Goal: Navigation & Orientation: Find specific page/section

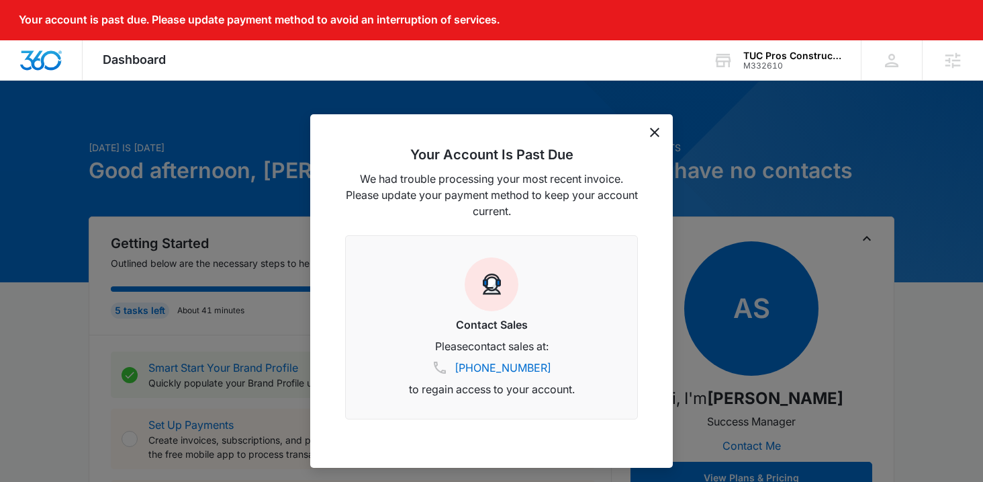
click at [656, 132] on icon "dismiss this dialog" at bounding box center [654, 132] width 9 height 9
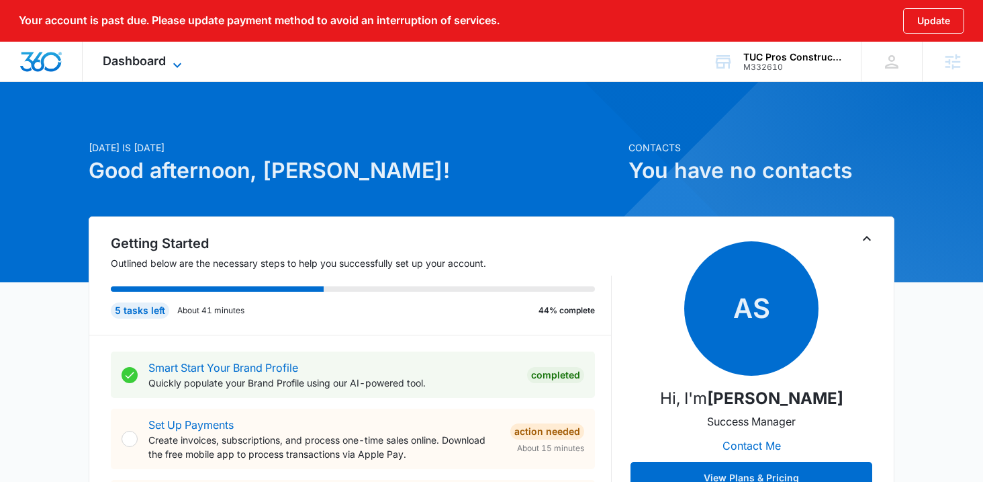
click at [148, 63] on span "Dashboard" at bounding box center [134, 61] width 63 height 14
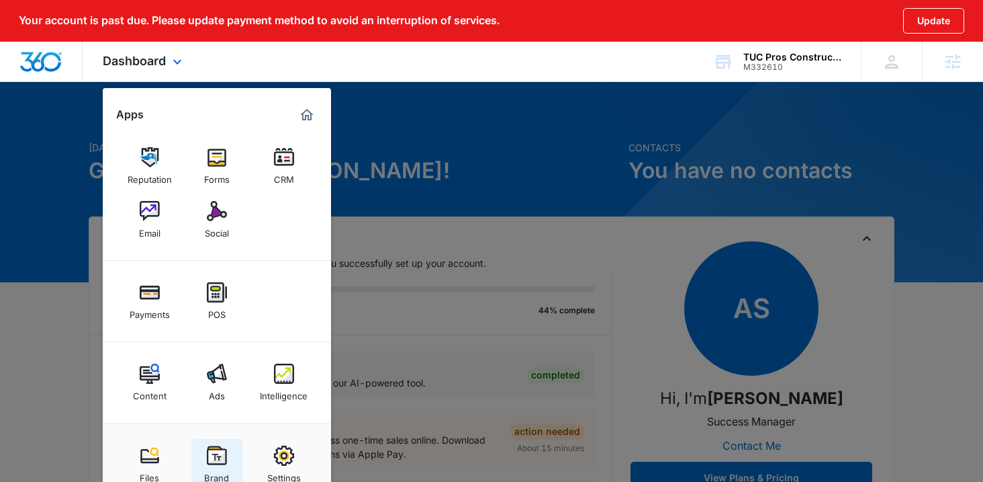
click at [210, 452] on img at bounding box center [217, 455] width 20 height 20
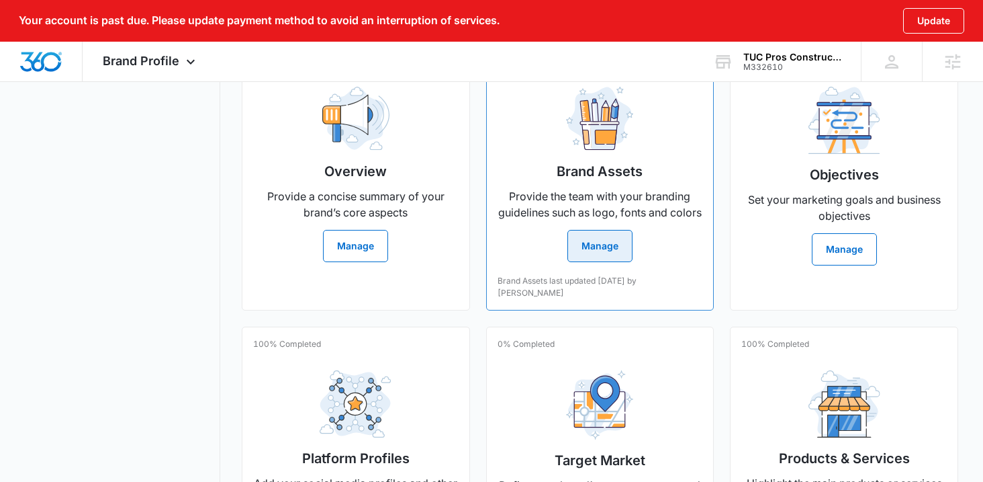
scroll to position [265, 0]
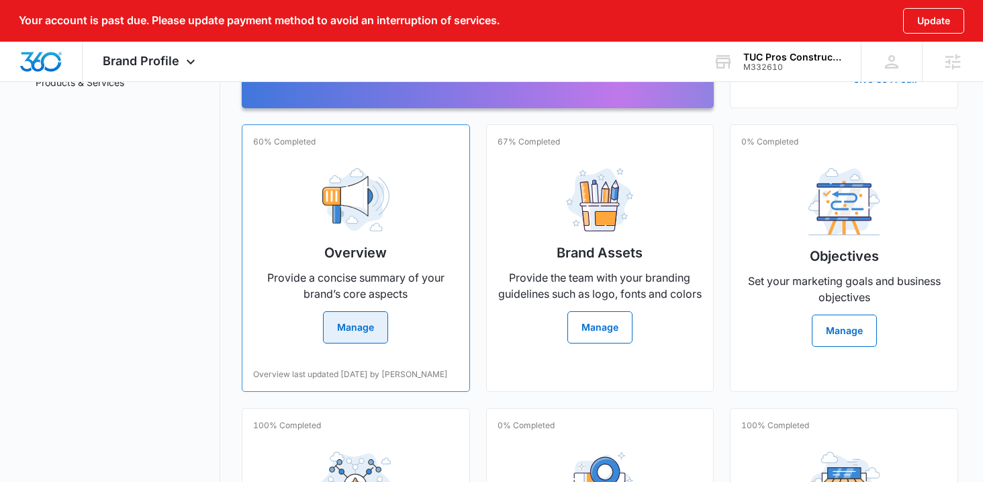
click at [431, 214] on div "Overview Provide a concise summary of your brand’s core aspects Manage" at bounding box center [356, 250] width 206 height 186
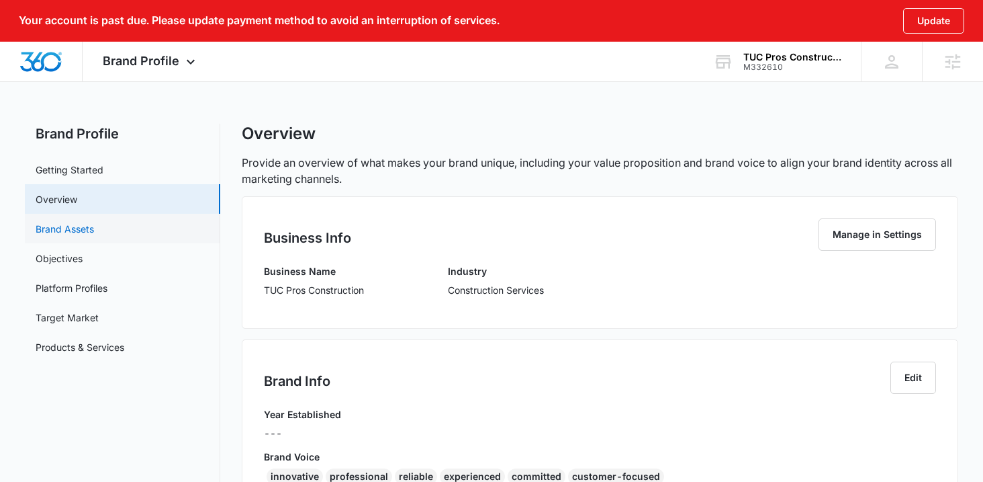
click at [94, 222] on link "Brand Assets" at bounding box center [65, 229] width 58 height 14
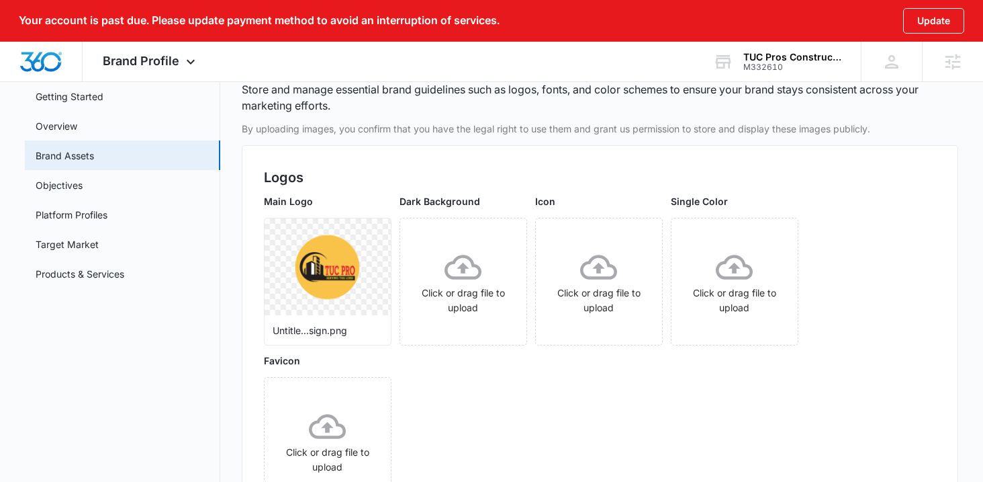
scroll to position [66, 0]
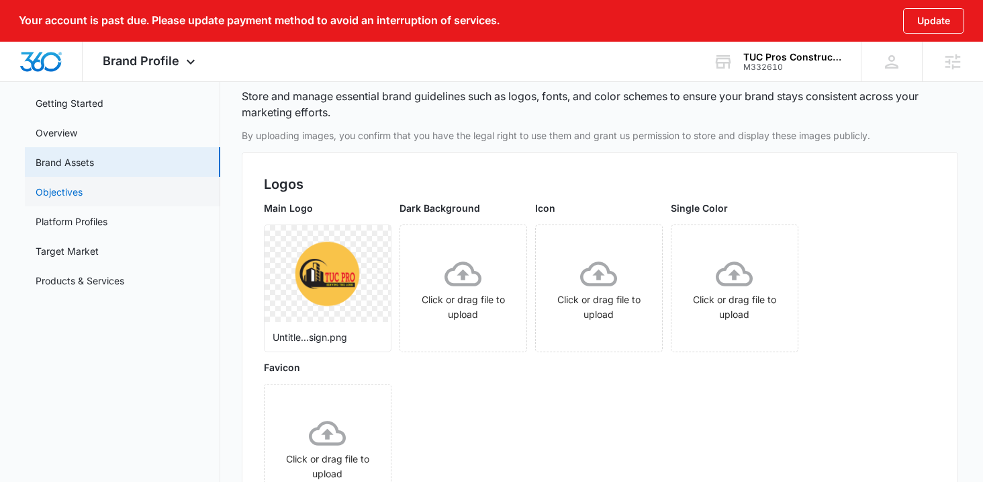
click at [83, 193] on link "Objectives" at bounding box center [59, 192] width 47 height 14
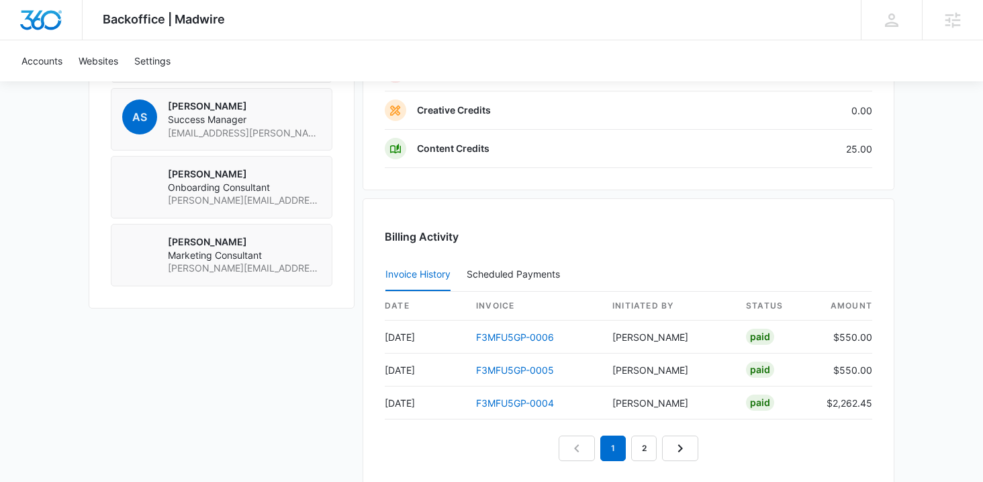
scroll to position [1241, 0]
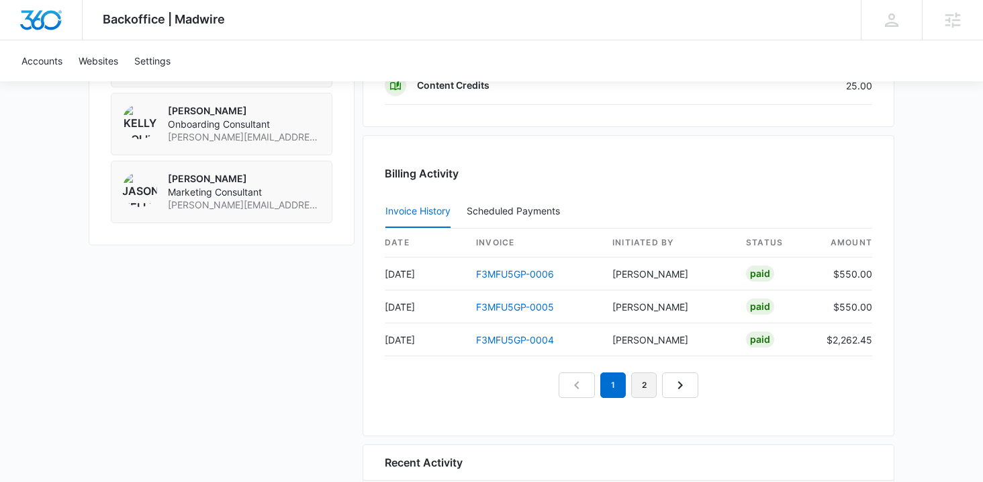
click at [653, 384] on link "2" at bounding box center [644, 385] width 26 height 26
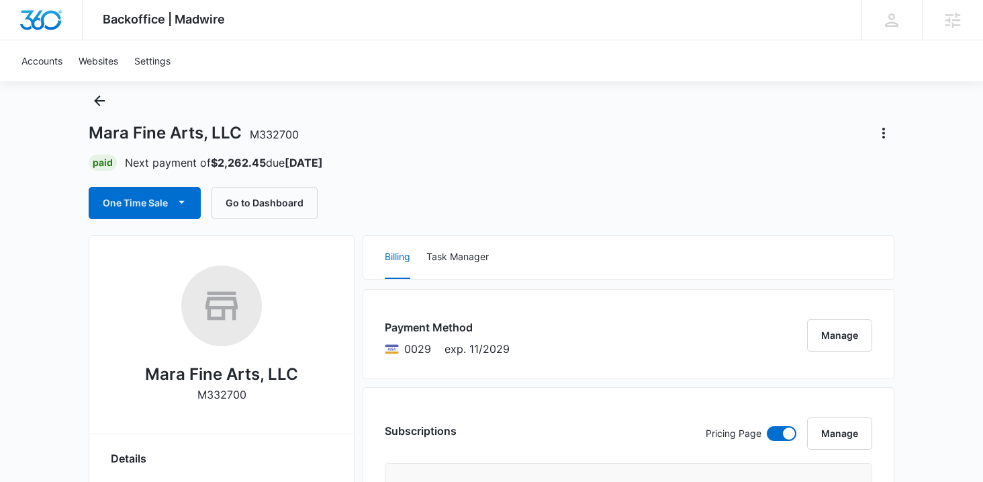
scroll to position [0, 0]
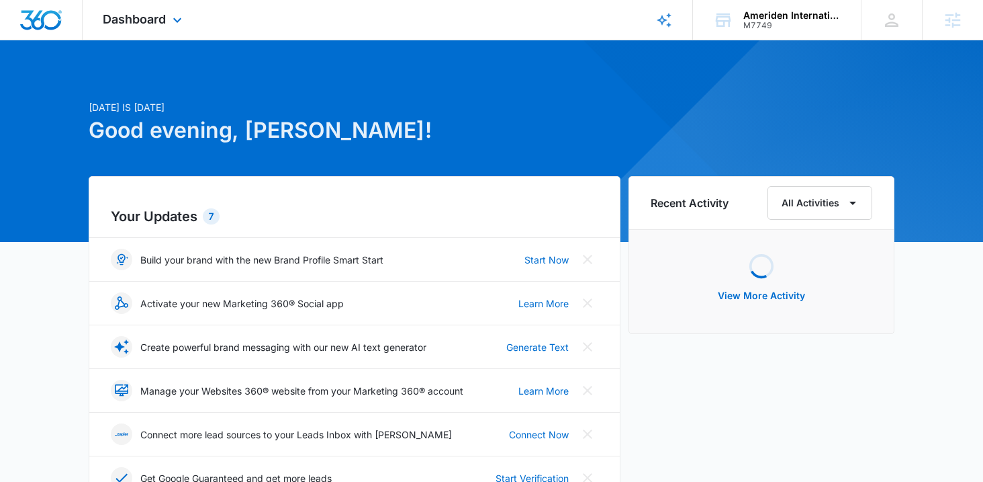
click at [167, 21] on div "Dashboard Apps Reputation Forms CRM Email Social Shop Payments POS Content Ads …" at bounding box center [144, 20] width 123 height 40
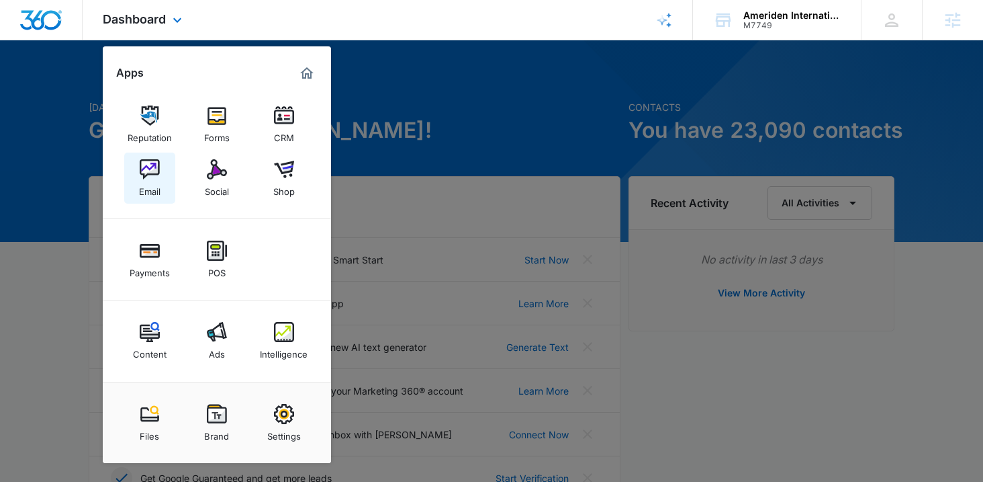
click at [148, 175] on img at bounding box center [150, 169] width 20 height 20
